Goal: Task Accomplishment & Management: Complete application form

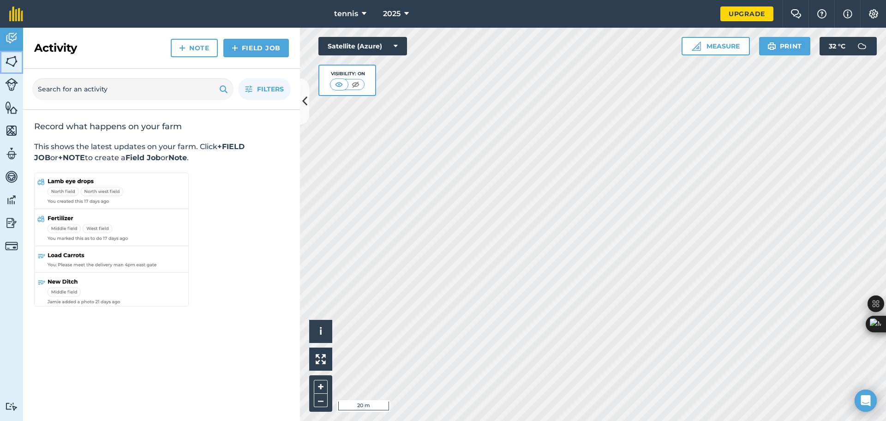
click at [13, 61] on img at bounding box center [11, 61] width 13 height 14
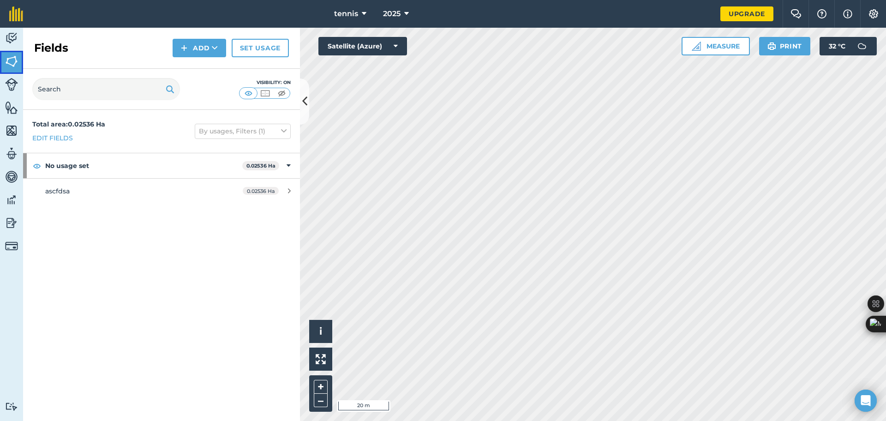
click at [13, 61] on img at bounding box center [11, 61] width 13 height 14
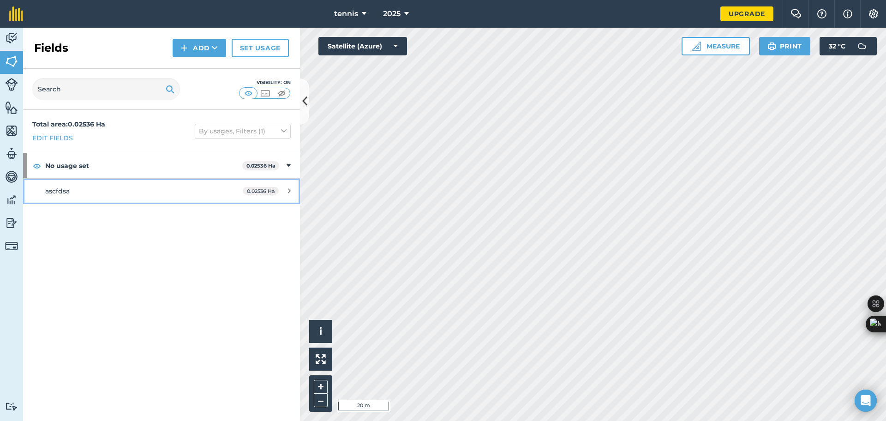
click at [202, 186] on div "ascfdsa" at bounding box center [132, 191] width 174 height 10
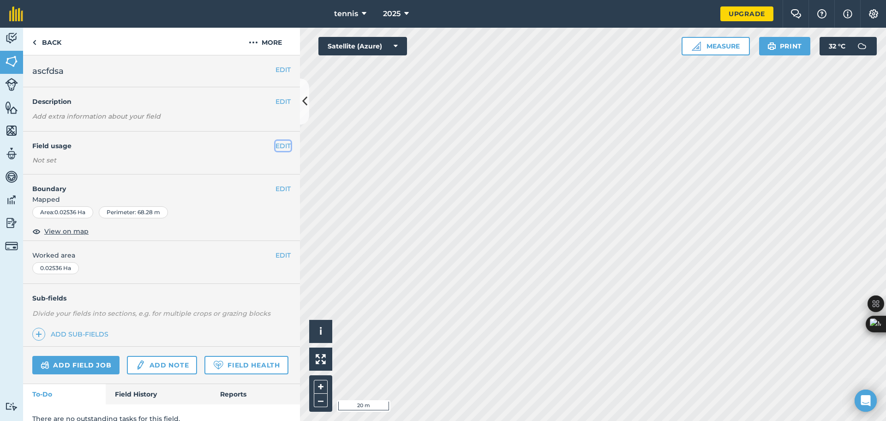
click at [275, 147] on button "EDIT" at bounding box center [282, 146] width 15 height 10
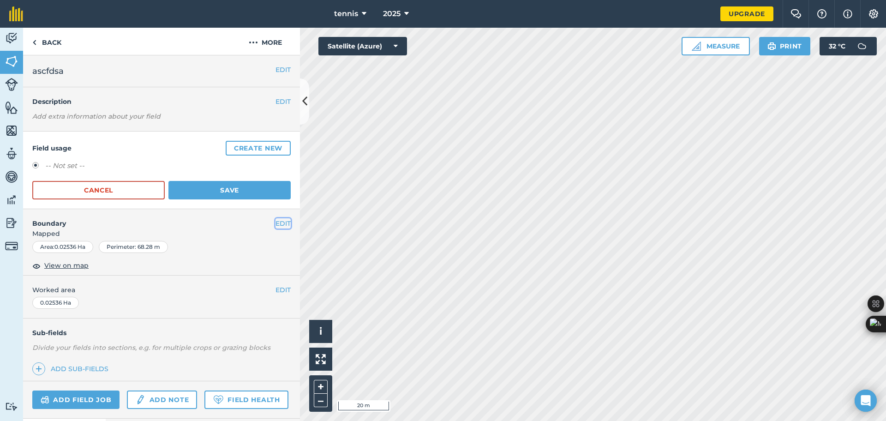
click at [275, 224] on button "EDIT" at bounding box center [282, 223] width 15 height 10
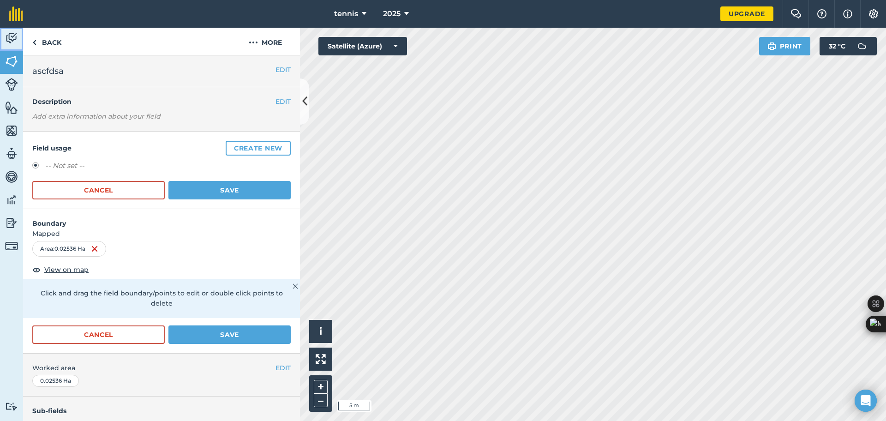
click at [10, 38] on img at bounding box center [11, 38] width 13 height 14
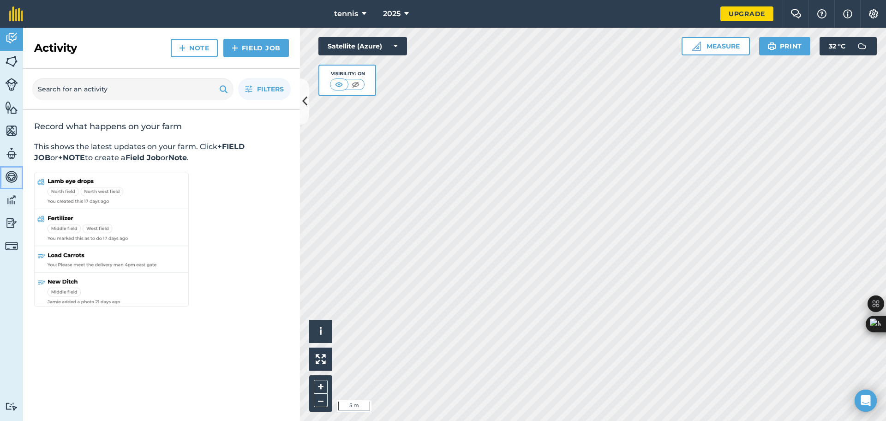
click at [13, 181] on img at bounding box center [11, 177] width 13 height 14
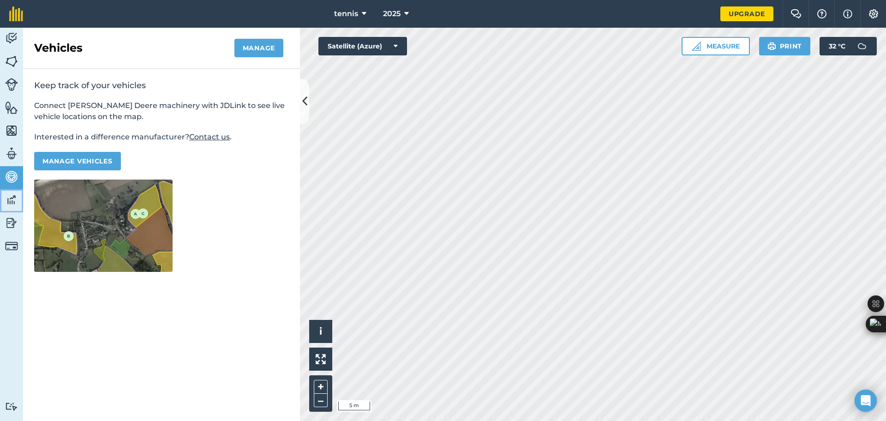
click at [10, 211] on link "Data" at bounding box center [11, 200] width 23 height 23
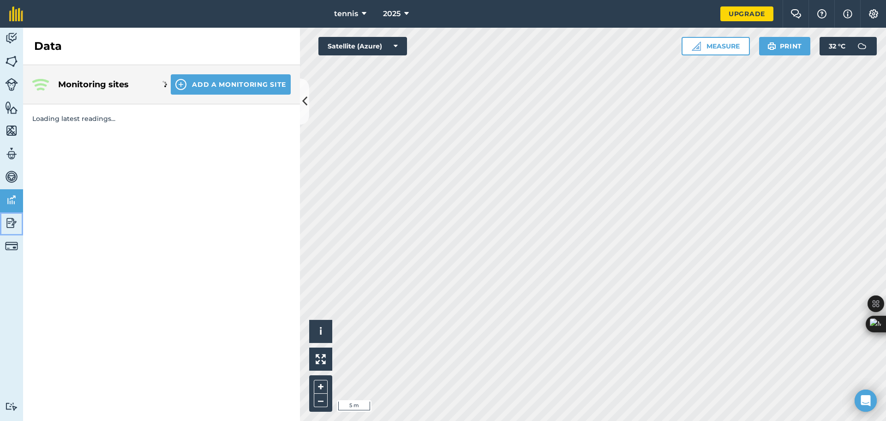
click at [10, 229] on img at bounding box center [11, 223] width 13 height 14
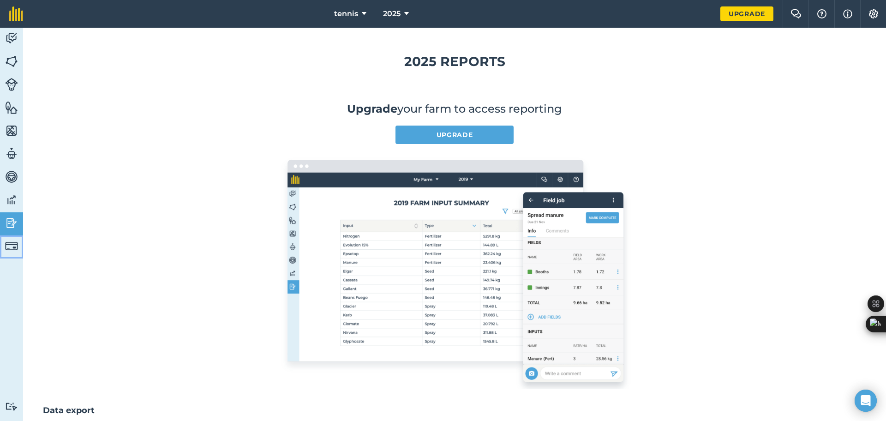
click at [11, 245] on img at bounding box center [11, 246] width 13 height 13
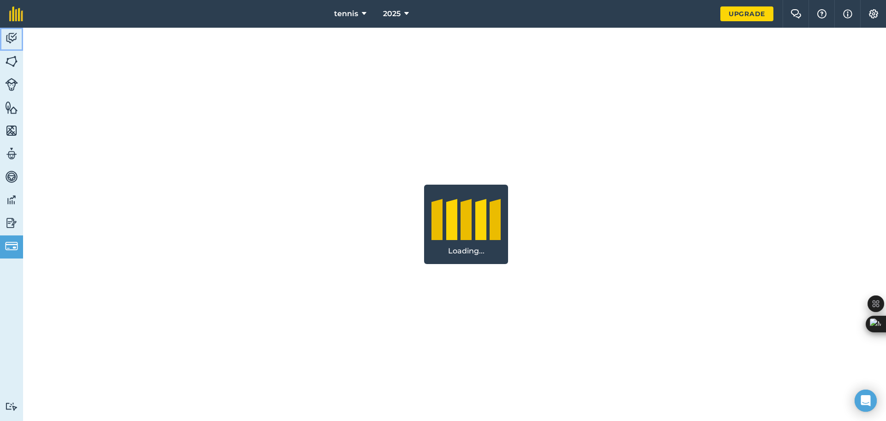
click at [11, 42] on img at bounding box center [11, 38] width 13 height 14
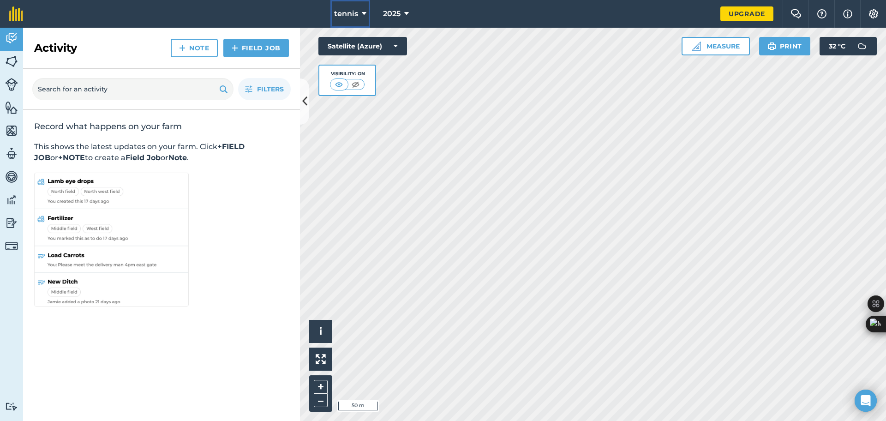
click at [353, 18] on span "tennis" at bounding box center [346, 13] width 24 height 11
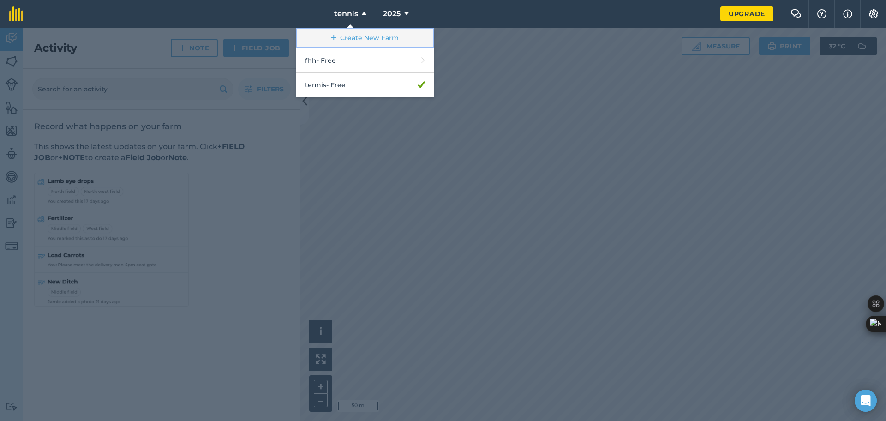
click at [357, 35] on link "Create New Farm" at bounding box center [365, 38] width 138 height 21
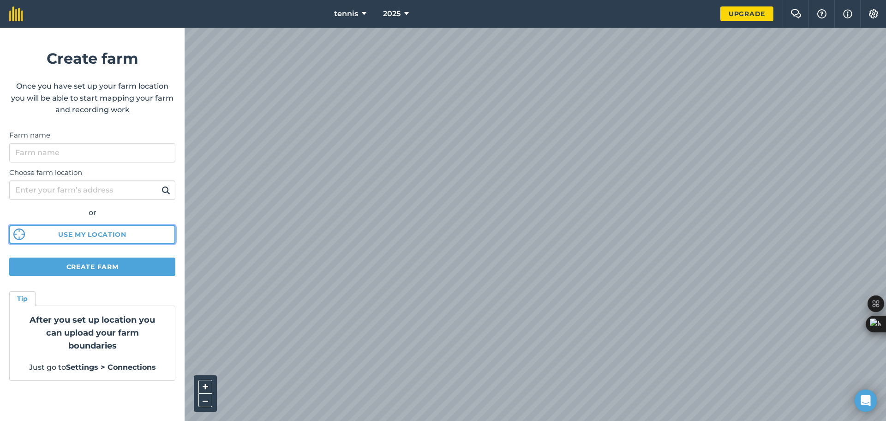
click at [100, 233] on button "Use my location" at bounding box center [92, 234] width 166 height 18
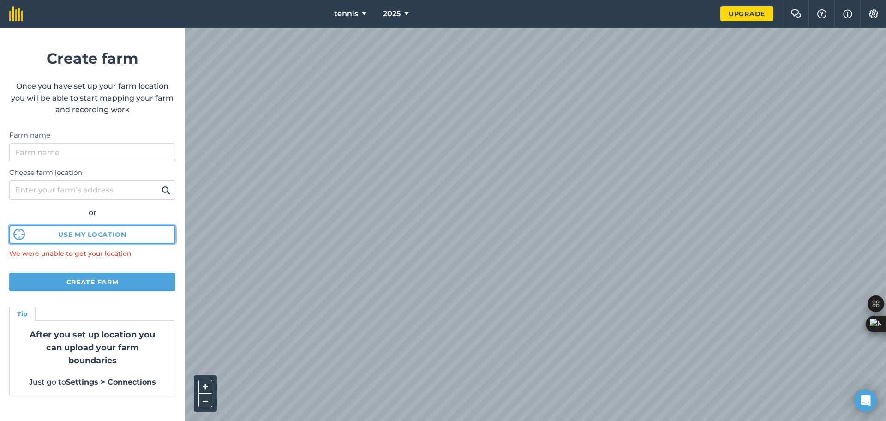
click at [120, 234] on button "Use my location" at bounding box center [92, 234] width 166 height 18
click at [274, 13] on nav "tennis 2025" at bounding box center [376, 14] width 688 height 28
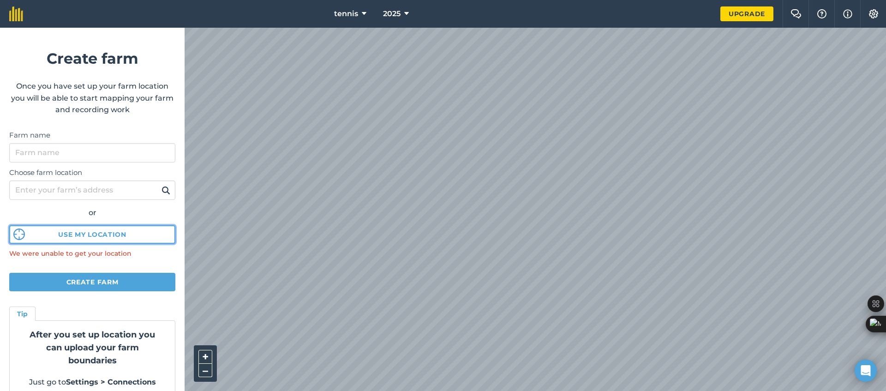
click at [112, 240] on button "Use my location" at bounding box center [92, 234] width 166 height 18
